Goal: Obtain resource: Obtain resource

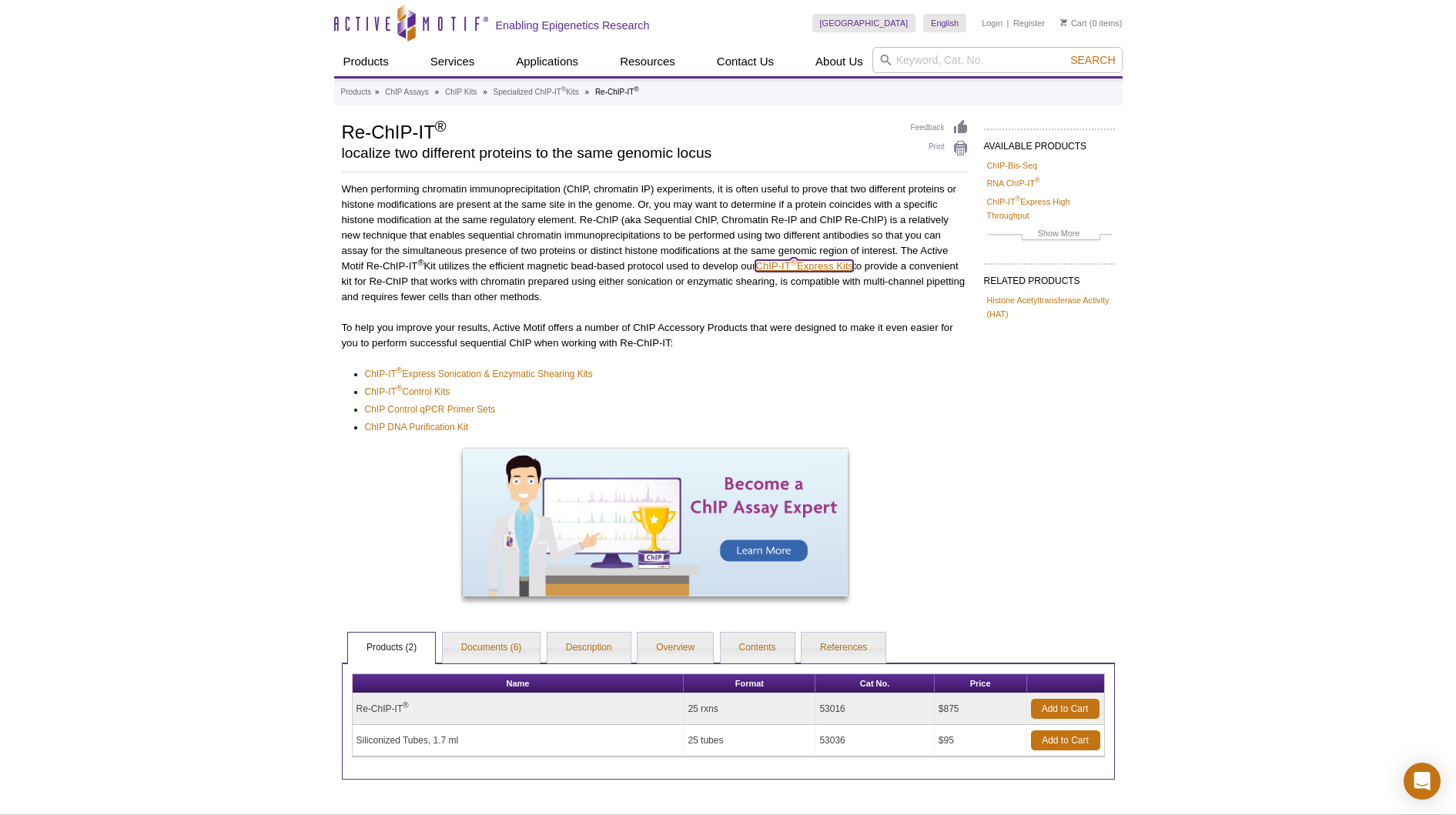
click at [840, 267] on link "ChIP-IT ® Express Kits" at bounding box center [804, 266] width 98 height 12
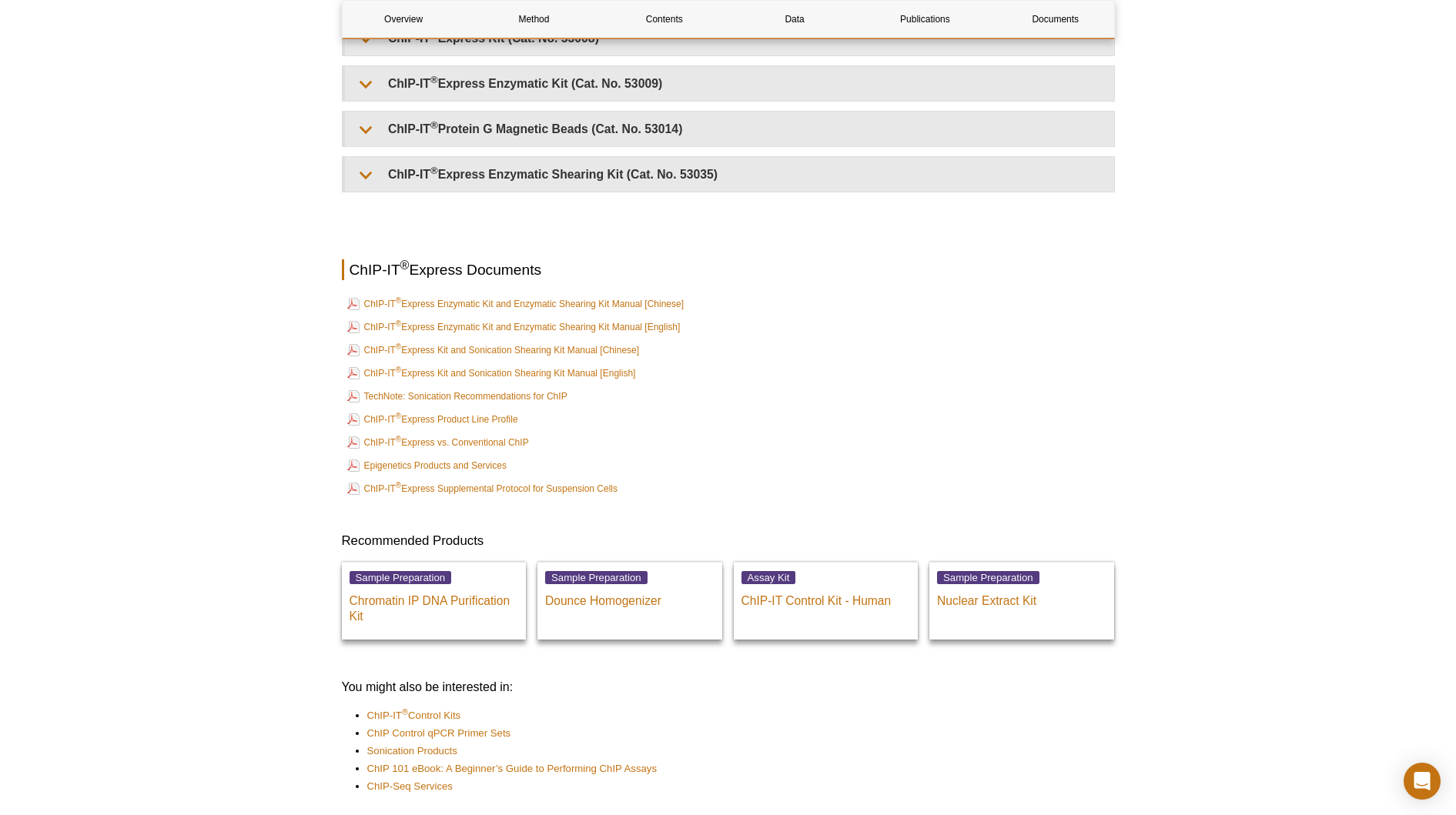
scroll to position [3926, 0]
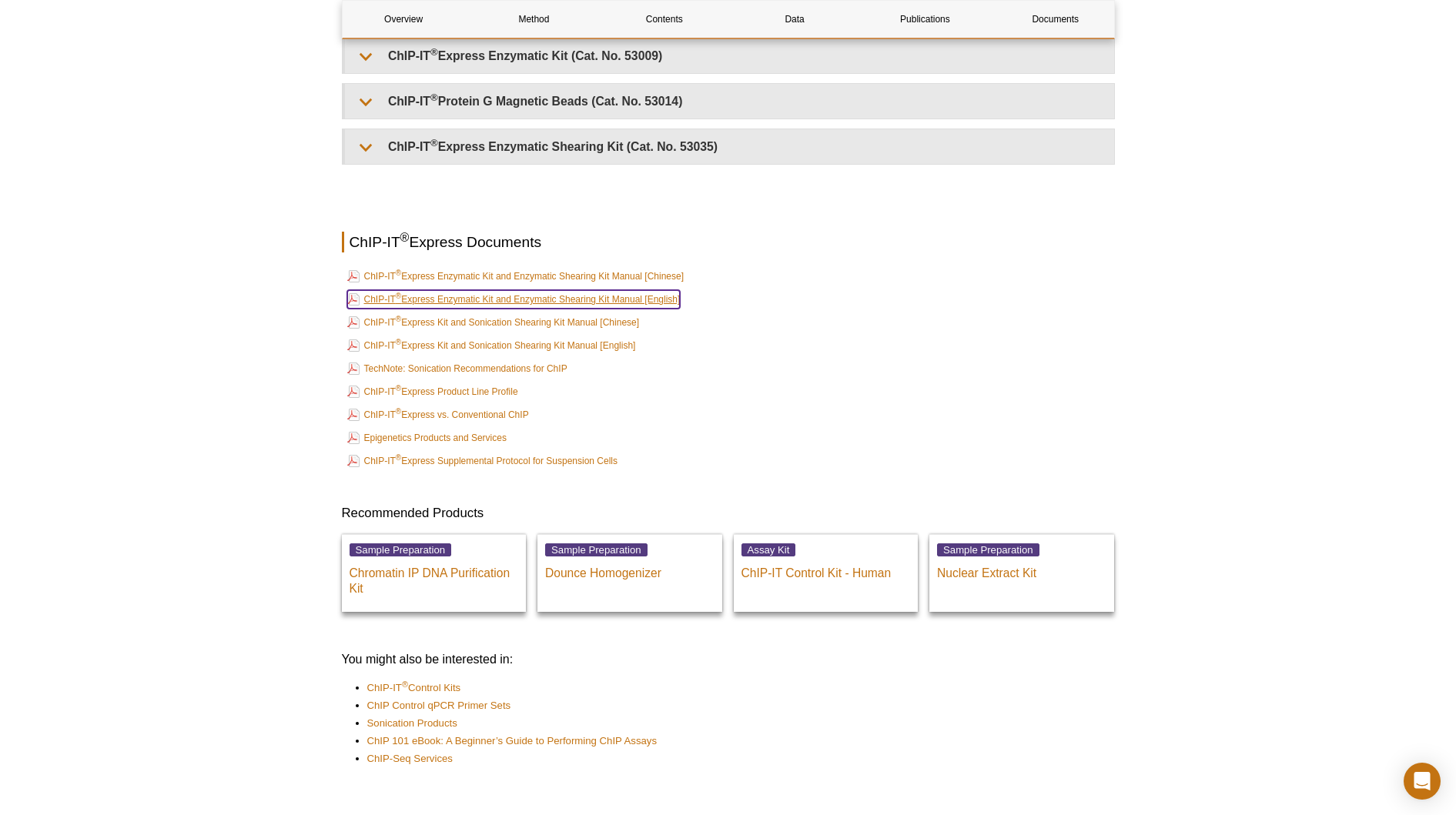
click at [575, 298] on link "ChIP-IT ® Express Enzymatic Kit and Enzymatic Shearing Kit Manual [English]" at bounding box center [514, 299] width 333 height 18
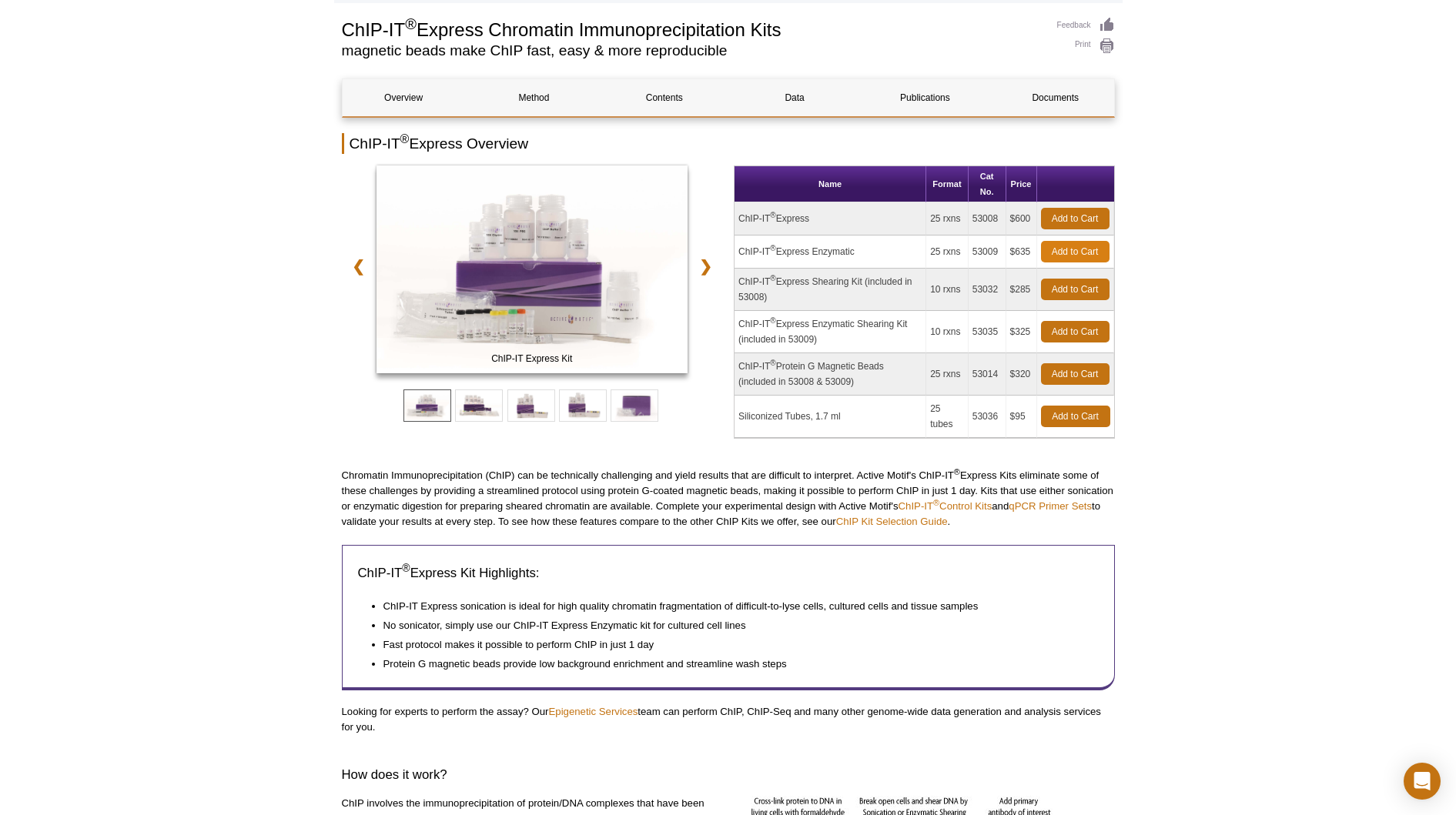
scroll to position [0, 0]
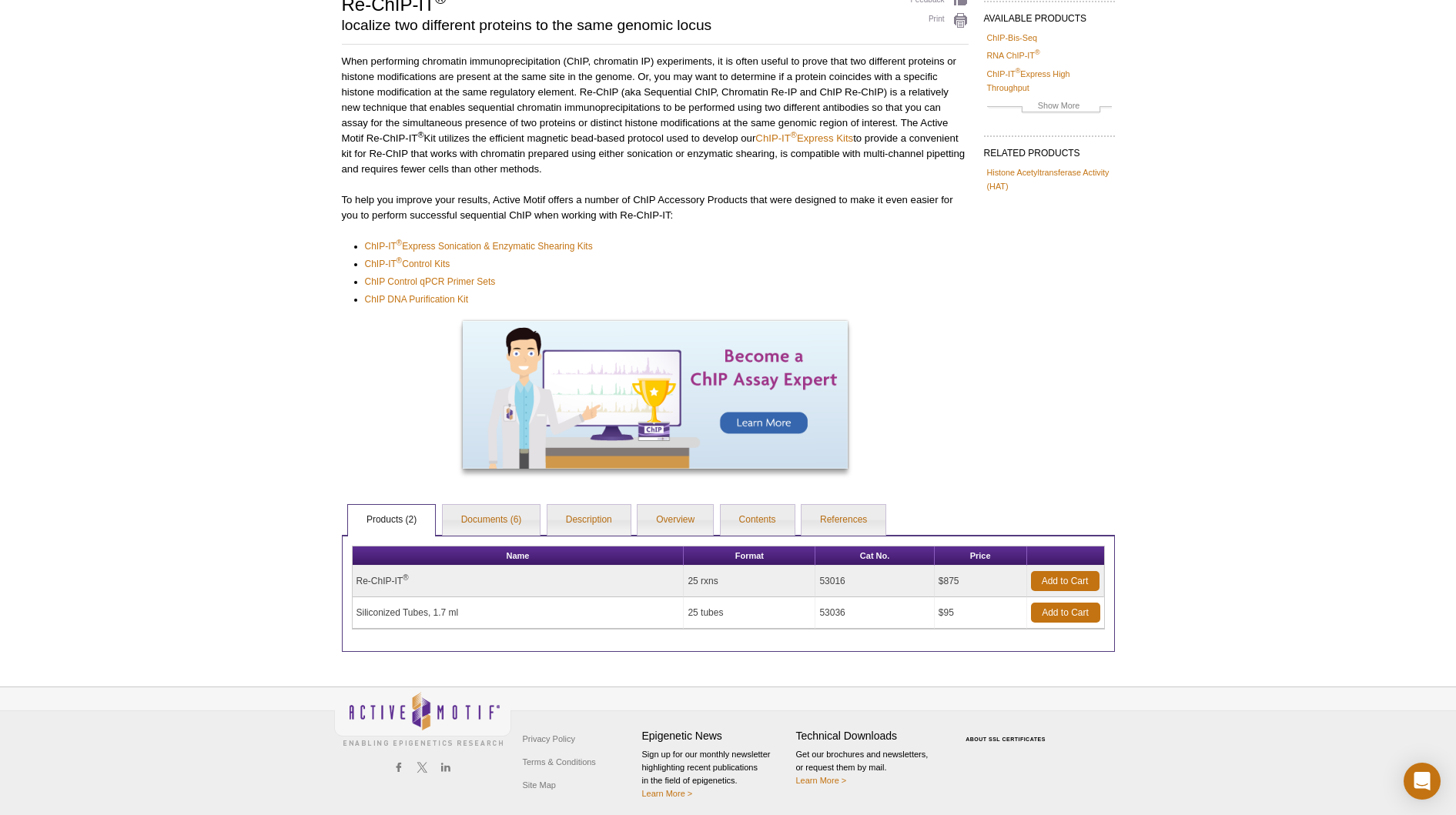
scroll to position [134, 0]
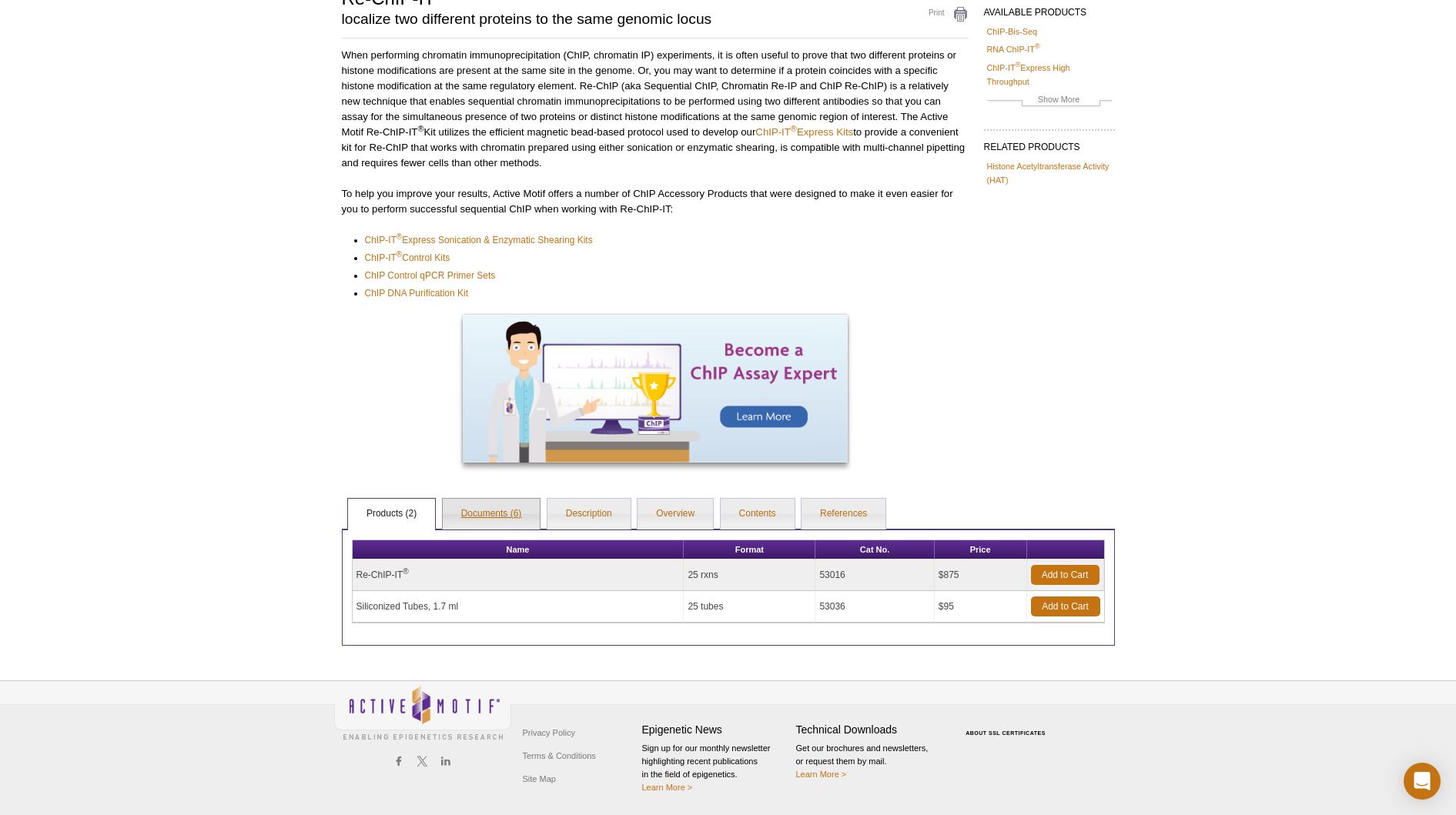
click at [490, 516] on link "Documents (6)" at bounding box center [492, 514] width 98 height 31
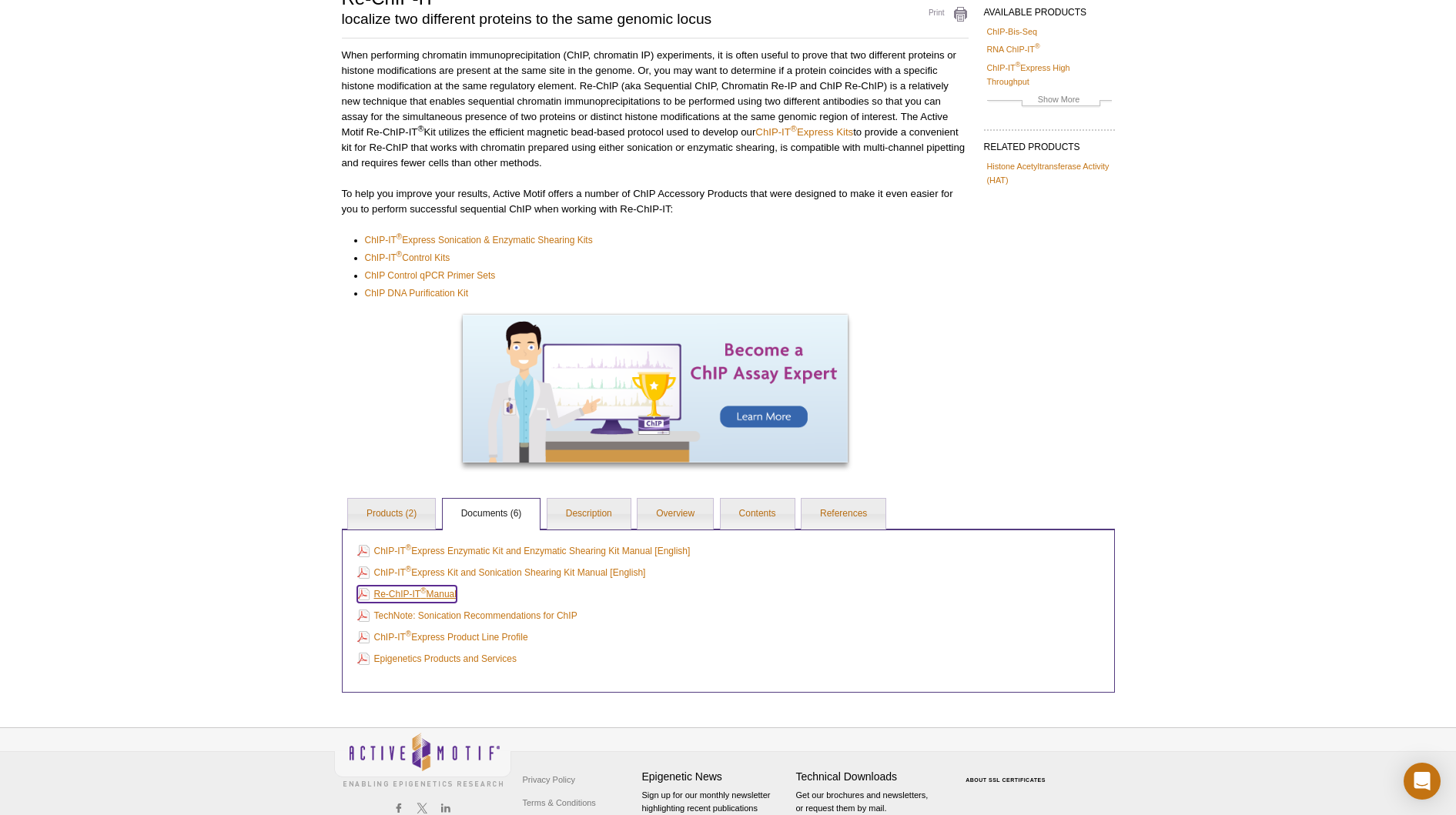
click at [446, 593] on link "Re-ChIP-IT ® Manual" at bounding box center [407, 593] width 99 height 17
